Goal: Task Accomplishment & Management: Manage account settings

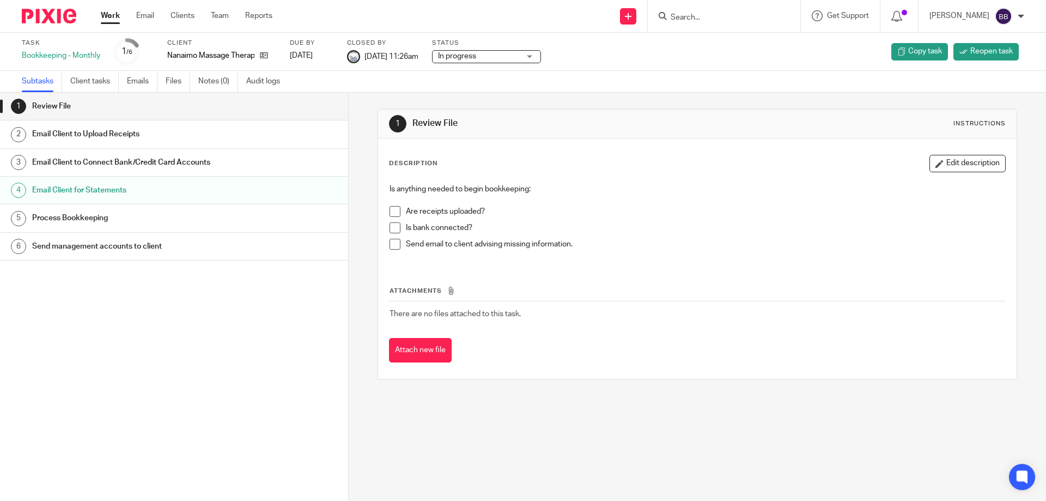
click at [106, 17] on link "Work" at bounding box center [110, 15] width 19 height 11
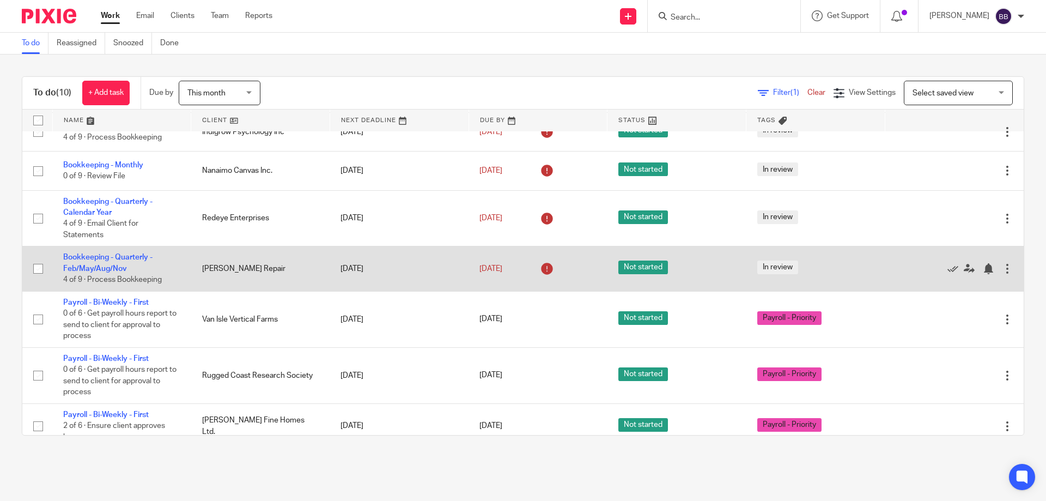
scroll to position [161, 0]
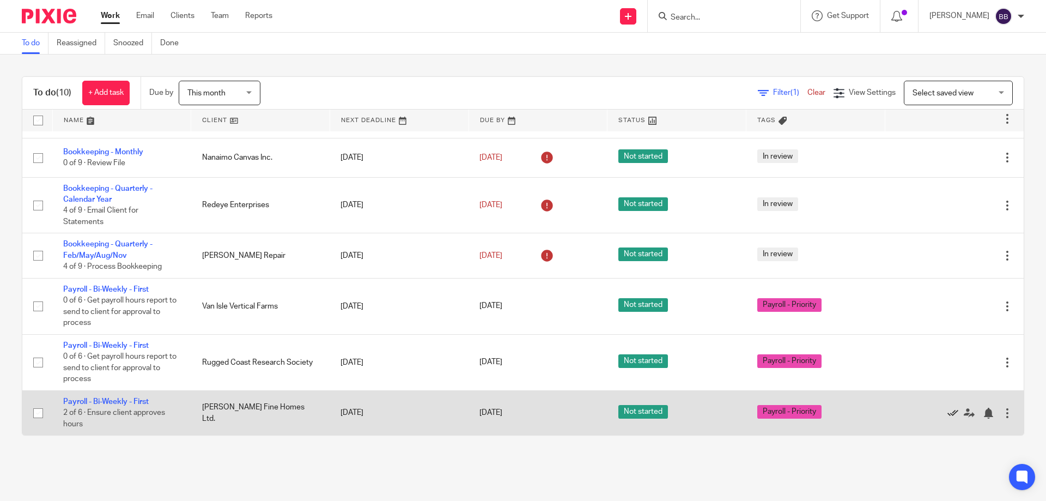
click at [948, 413] on icon at bounding box center [953, 413] width 11 height 11
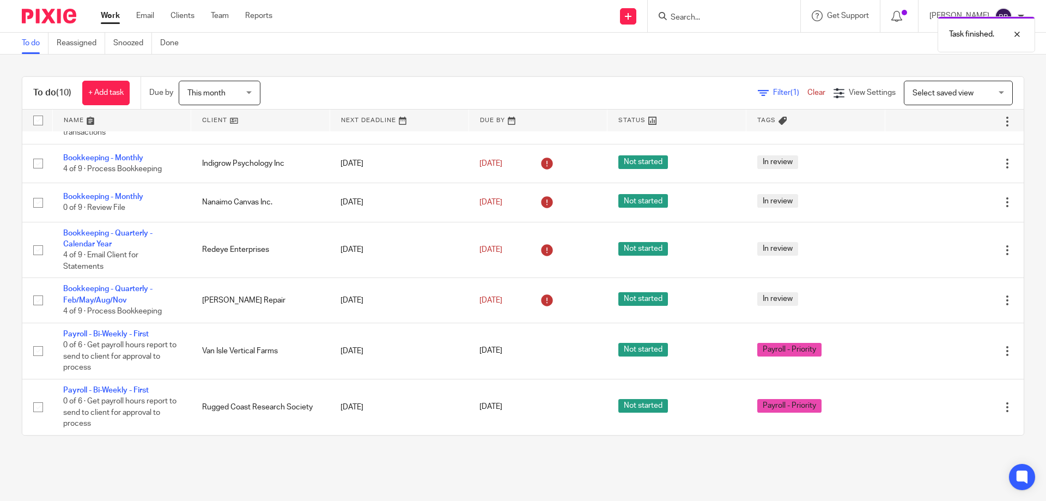
scroll to position [116, 0]
click at [187, 16] on link "Clients" at bounding box center [183, 15] width 24 height 11
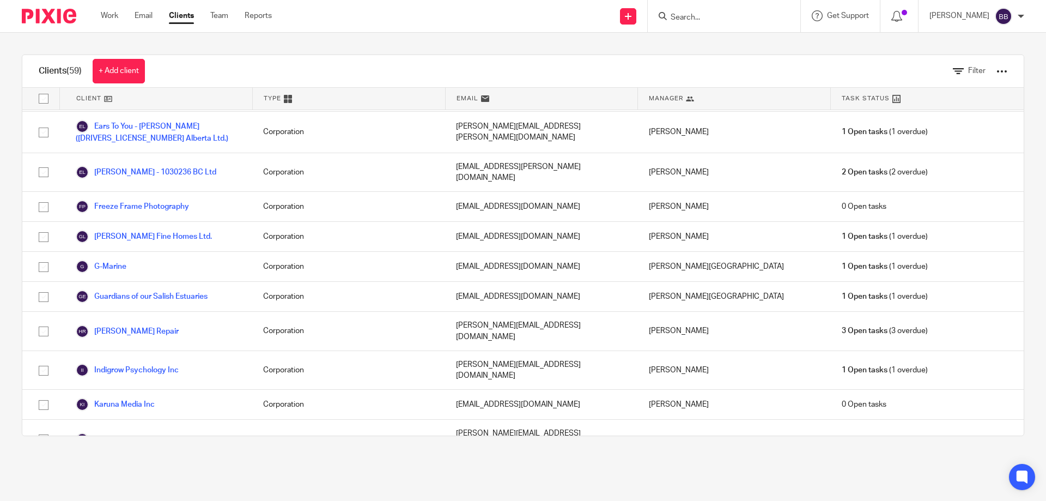
scroll to position [436, 0]
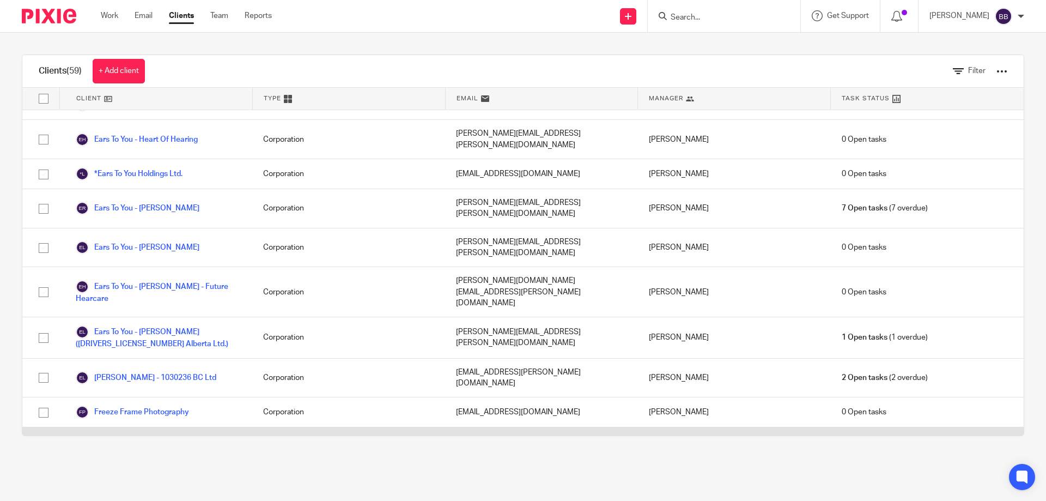
click at [123, 435] on link "[PERSON_NAME] Fine Homes Ltd." at bounding box center [144, 441] width 136 height 13
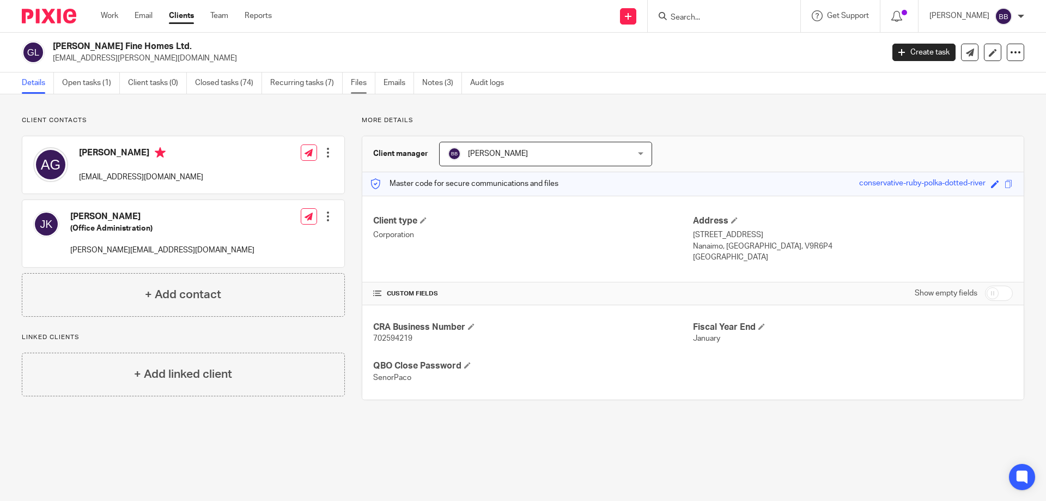
click at [358, 78] on link "Files" at bounding box center [363, 82] width 25 height 21
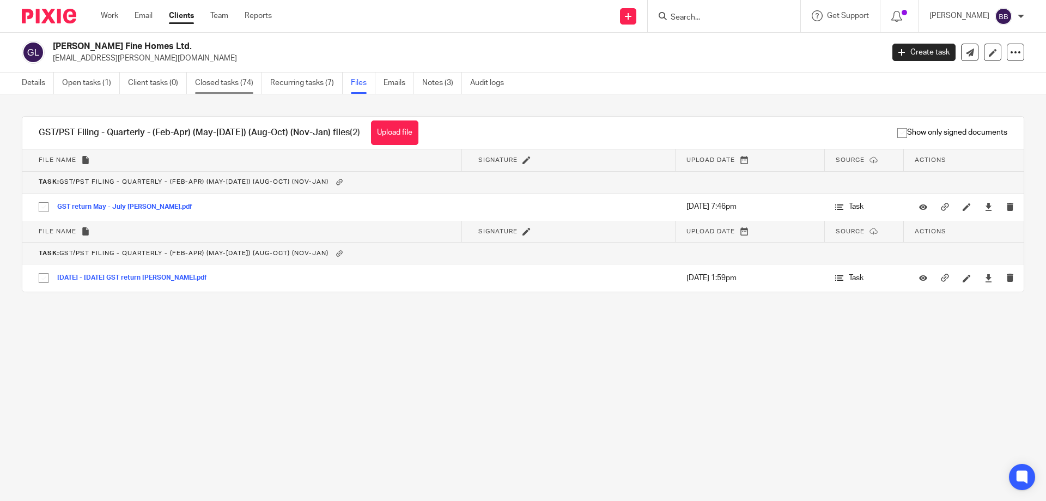
click at [213, 81] on link "Closed tasks (74)" at bounding box center [228, 82] width 67 height 21
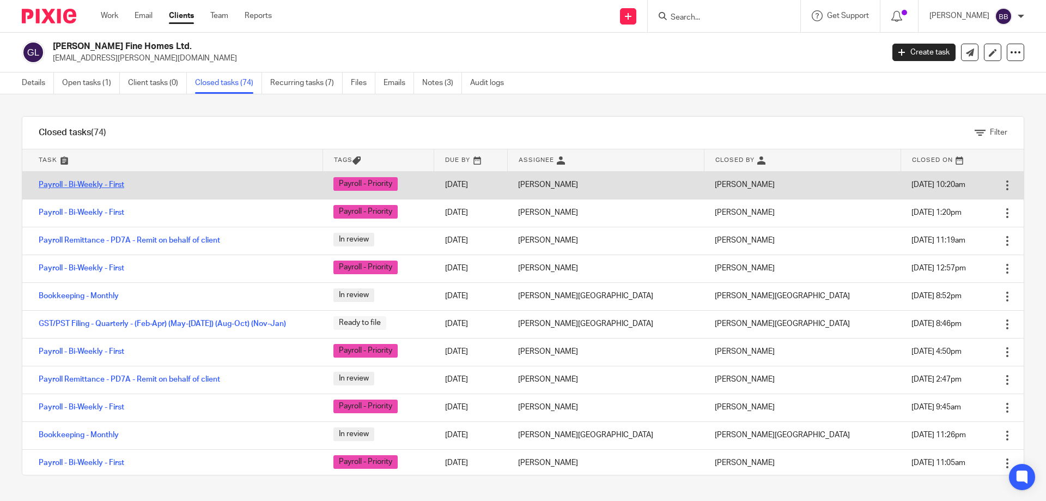
click at [97, 181] on link "Payroll - Bi-Weekly - First" at bounding box center [82, 185] width 86 height 8
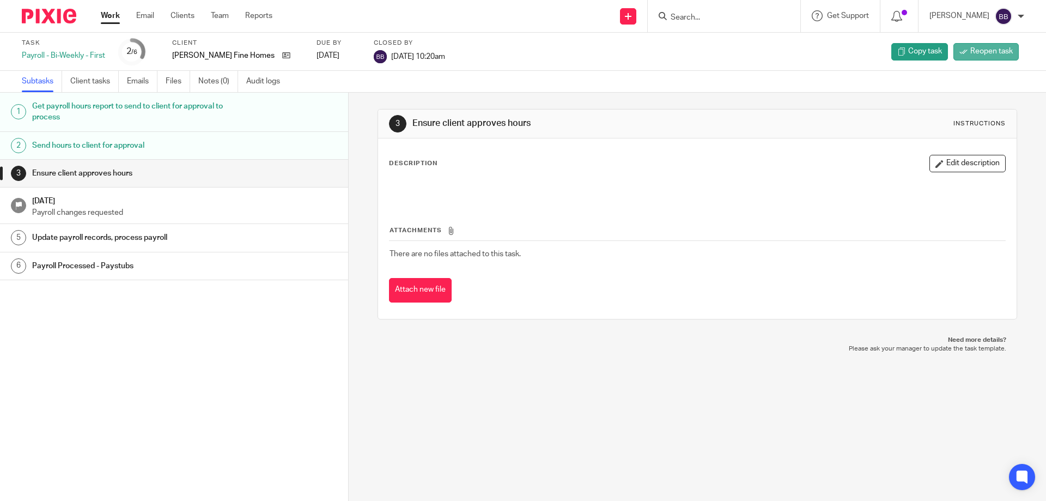
click at [983, 51] on span "Reopen task" at bounding box center [992, 51] width 43 height 11
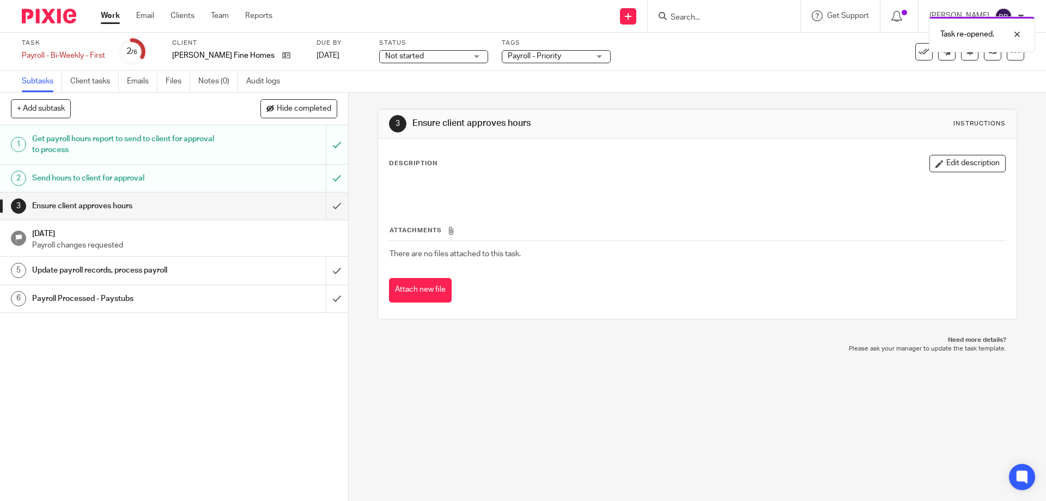
click at [114, 15] on link "Work" at bounding box center [110, 15] width 19 height 11
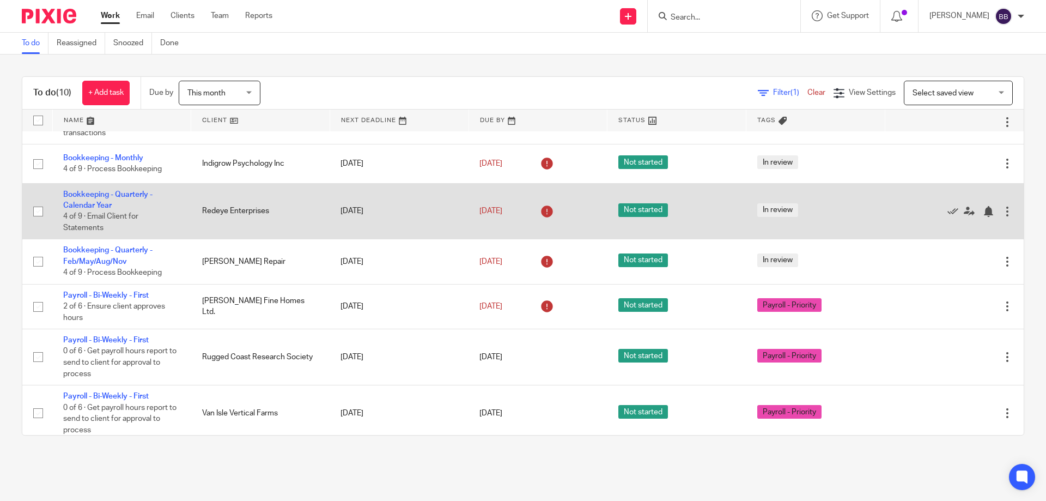
scroll to position [161, 0]
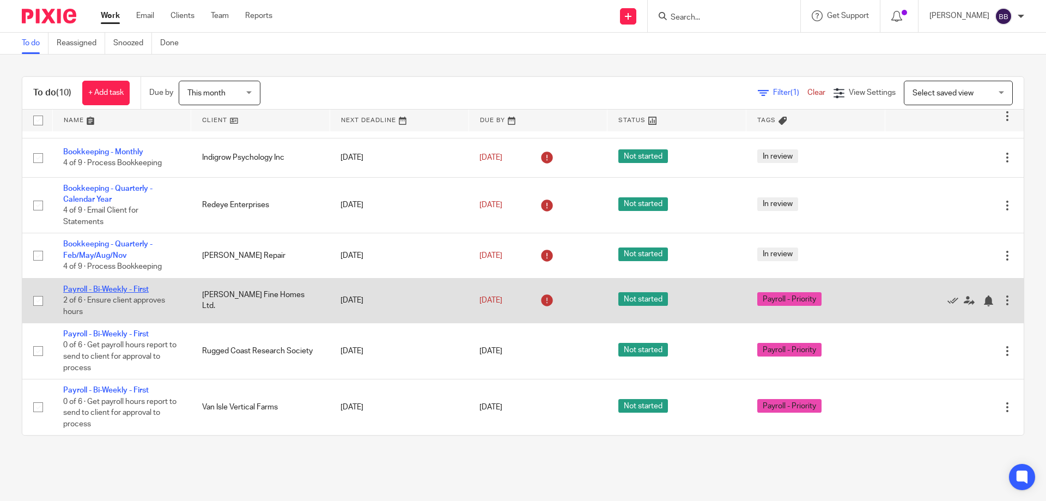
click at [113, 289] on link "Payroll - Bi-Weekly - First" at bounding box center [106, 290] width 86 height 8
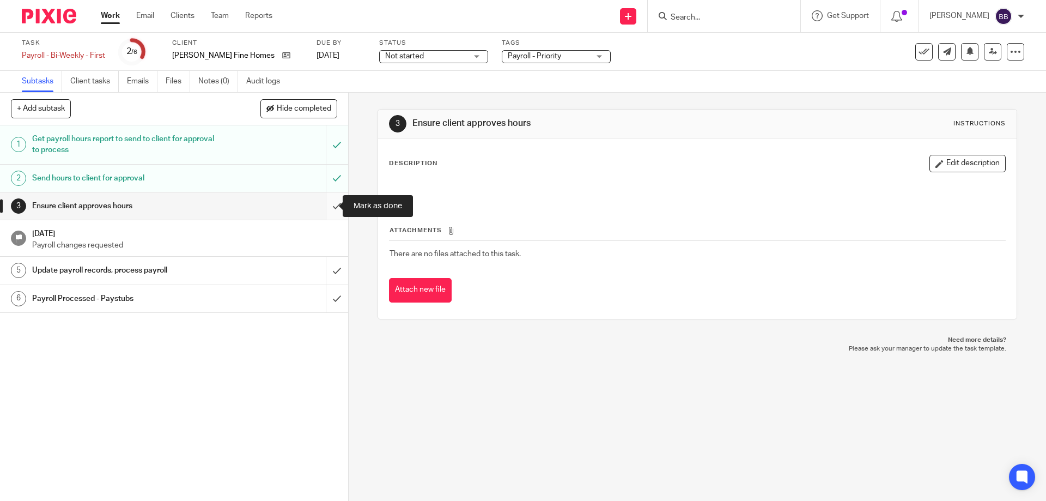
click at [327, 204] on input "submit" at bounding box center [174, 205] width 348 height 27
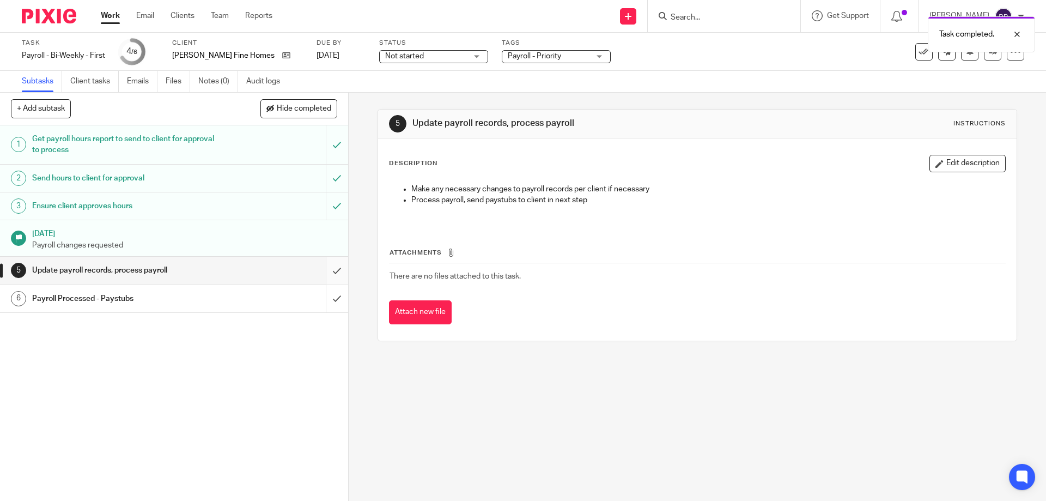
click at [324, 271] on input "submit" at bounding box center [174, 270] width 348 height 27
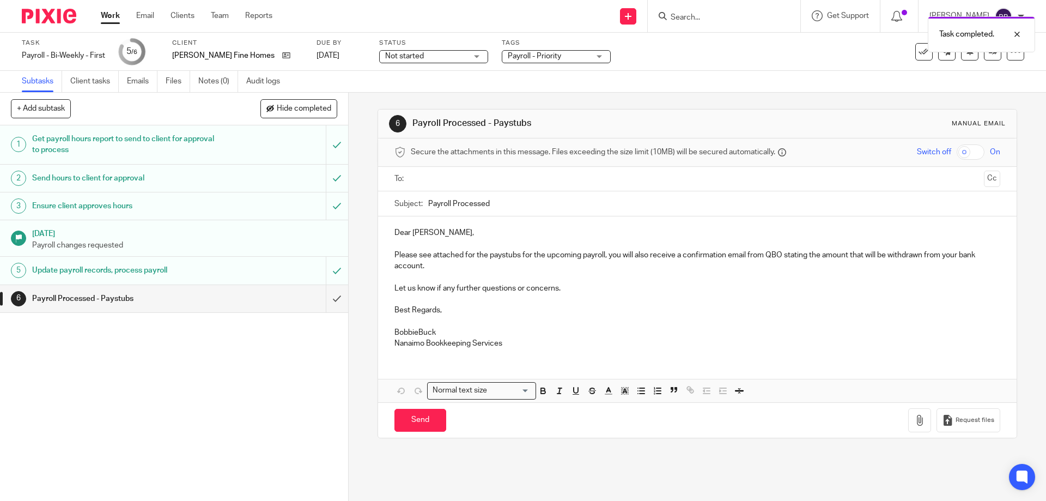
click at [423, 178] on input "text" at bounding box center [697, 179] width 565 height 13
click at [984, 176] on button "Cc" at bounding box center [992, 180] width 16 height 16
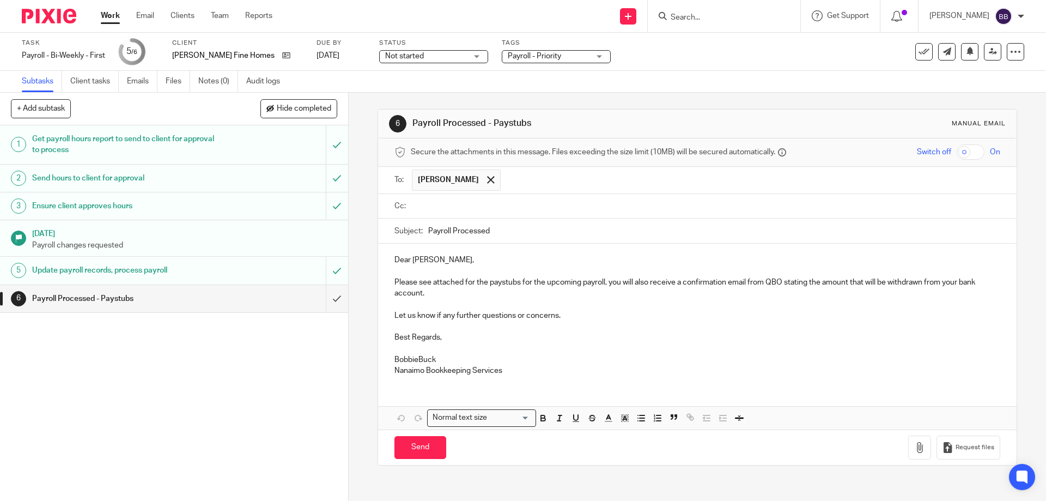
click at [419, 208] on input "text" at bounding box center [705, 206] width 581 height 13
click at [409, 263] on p "Dear Avi," at bounding box center [697, 262] width 605 height 11
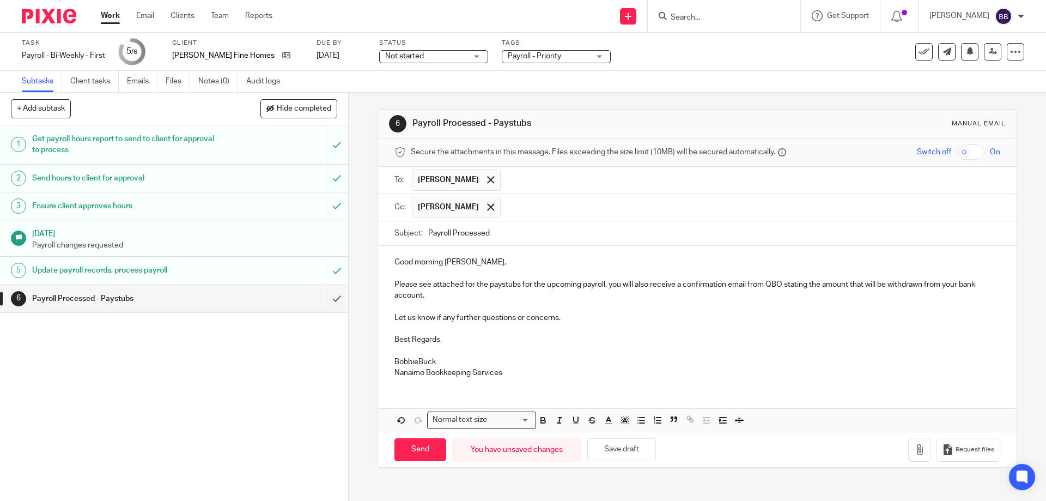
click at [416, 365] on p "BobbieBuck" at bounding box center [697, 361] width 605 height 11
click at [914, 452] on icon "button" at bounding box center [919, 449] width 11 height 11
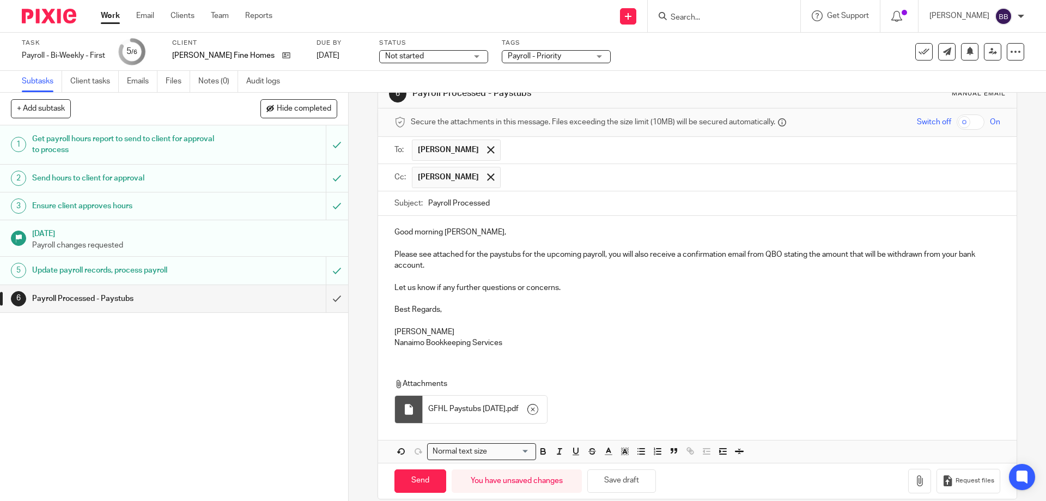
scroll to position [45, 0]
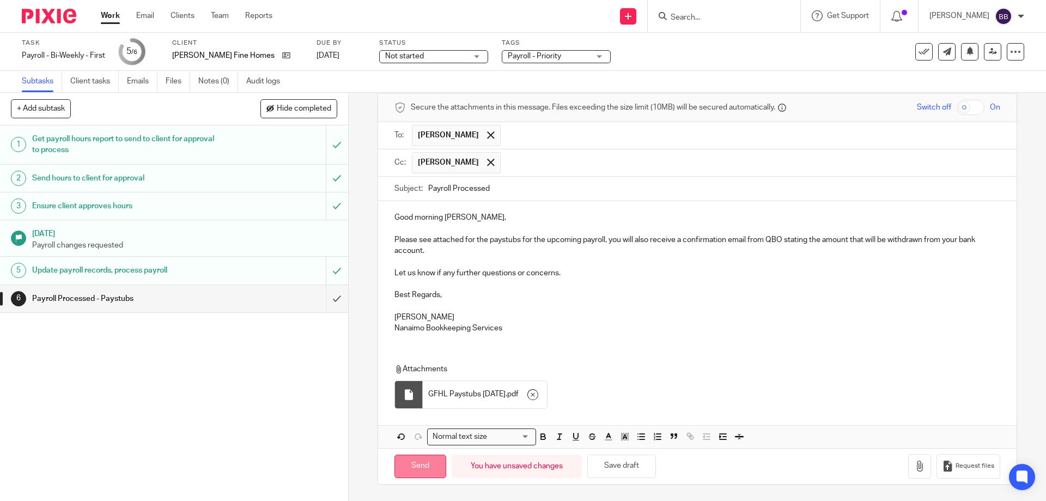
click at [419, 464] on input "Send" at bounding box center [421, 466] width 52 height 23
type input "Sent"
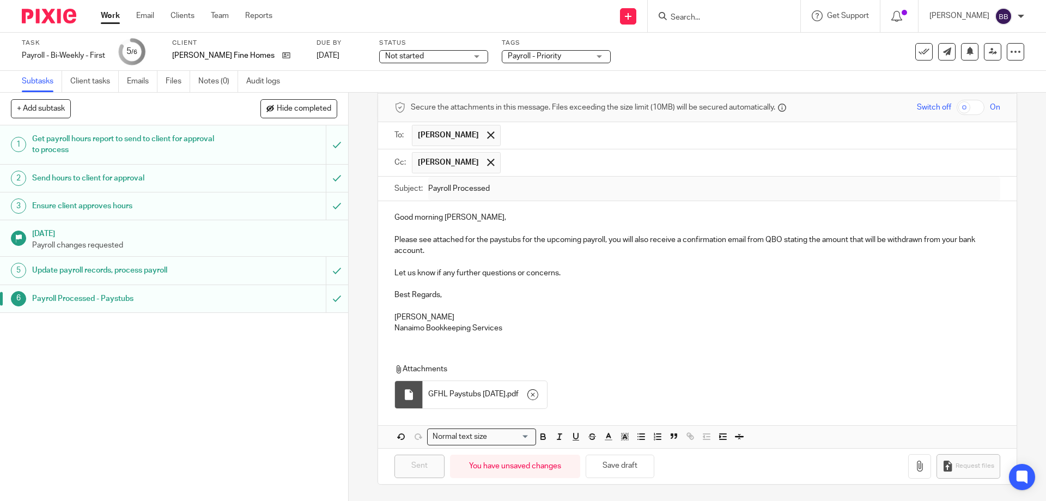
click at [111, 14] on link "Work" at bounding box center [110, 15] width 19 height 11
